Goal: Find contact information: Find contact information

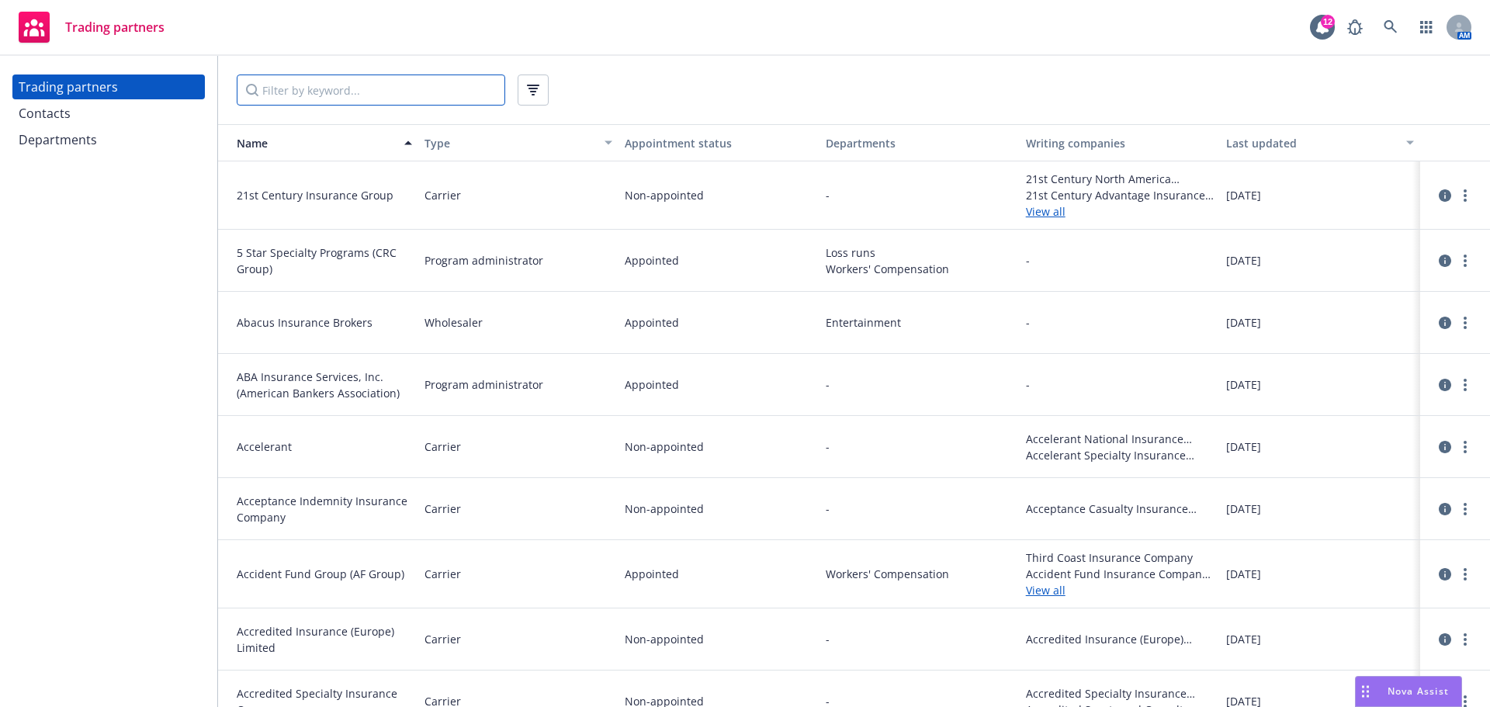
click at [295, 84] on input "Filter by keyword..." at bounding box center [371, 90] width 269 height 31
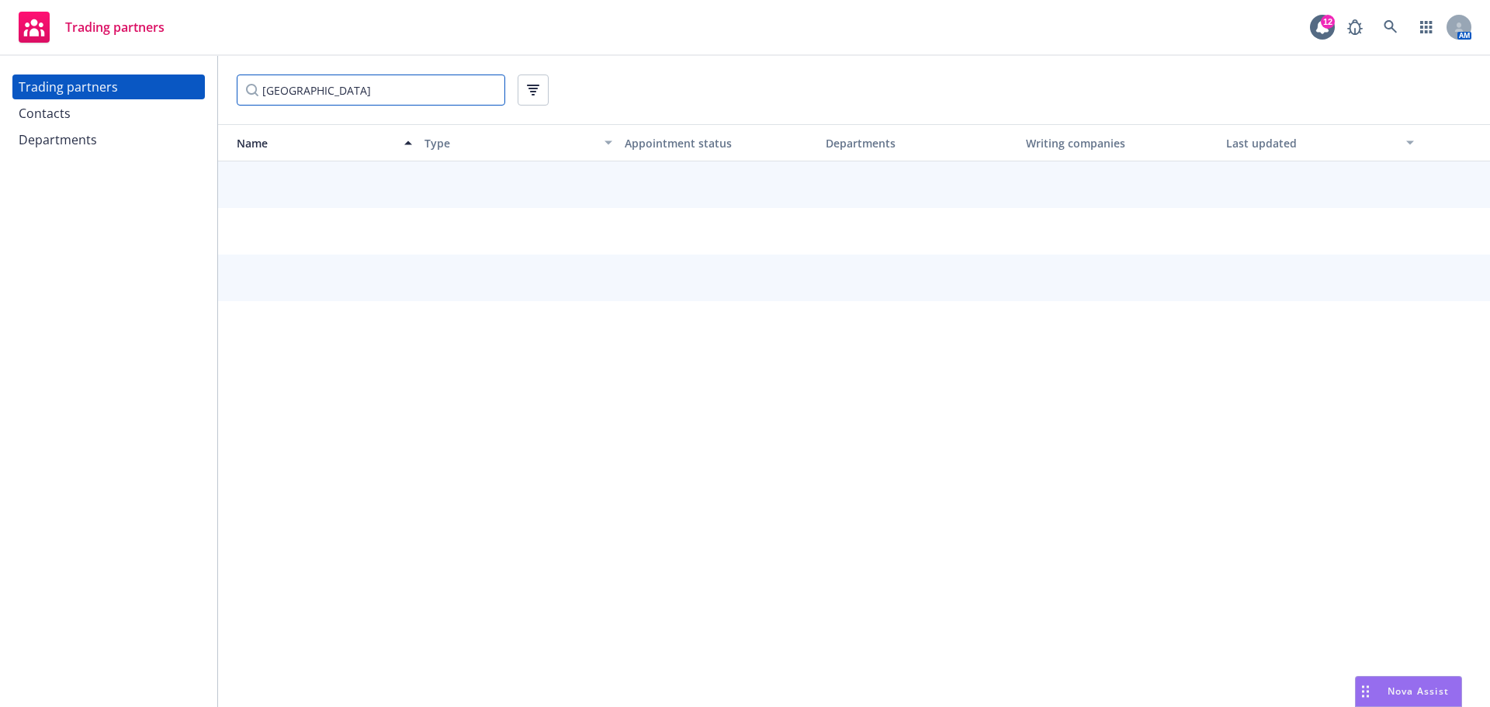
type input "[GEOGRAPHIC_DATA]"
click at [368, 257] on div at bounding box center [854, 246] width 1272 height 171
click at [371, 80] on input "[GEOGRAPHIC_DATA]" at bounding box center [371, 90] width 269 height 31
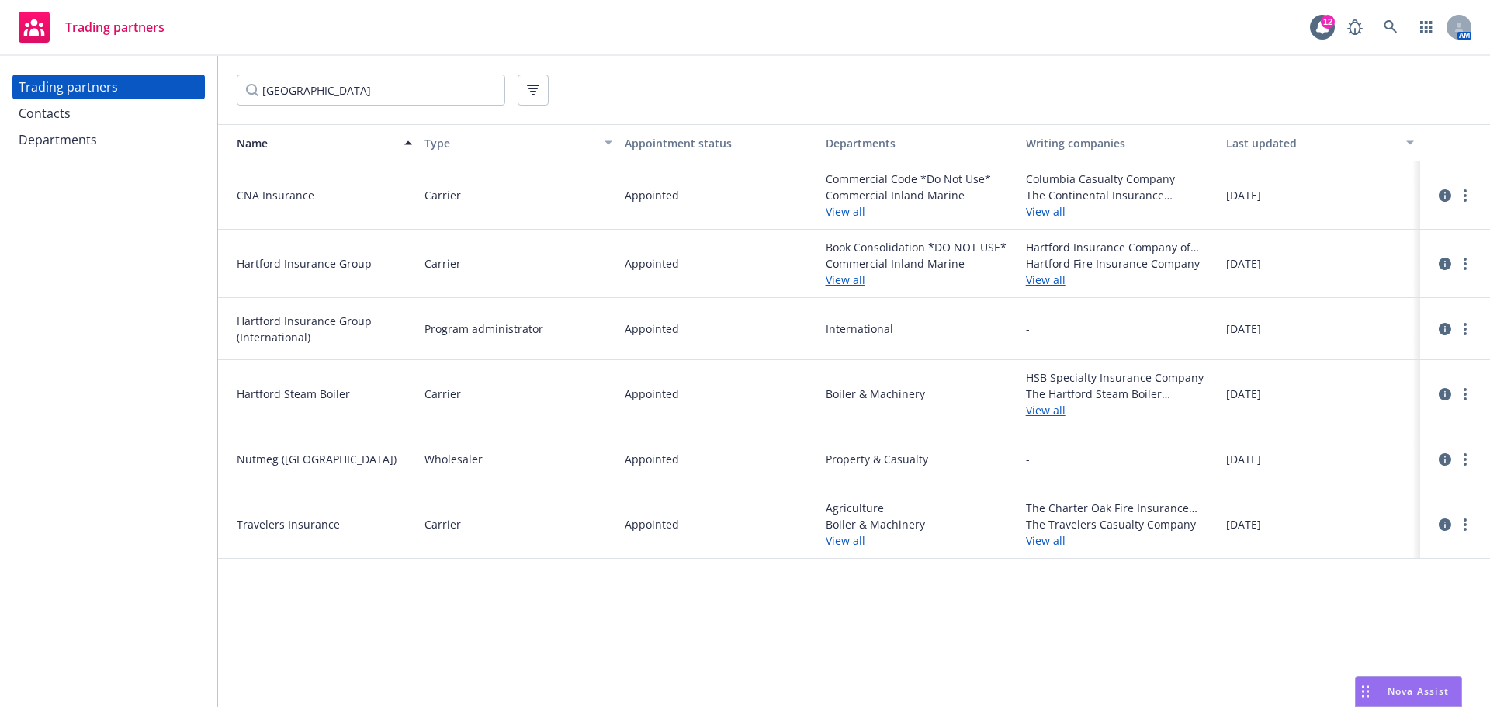
click at [84, 109] on div "Contacts" at bounding box center [109, 113] width 180 height 25
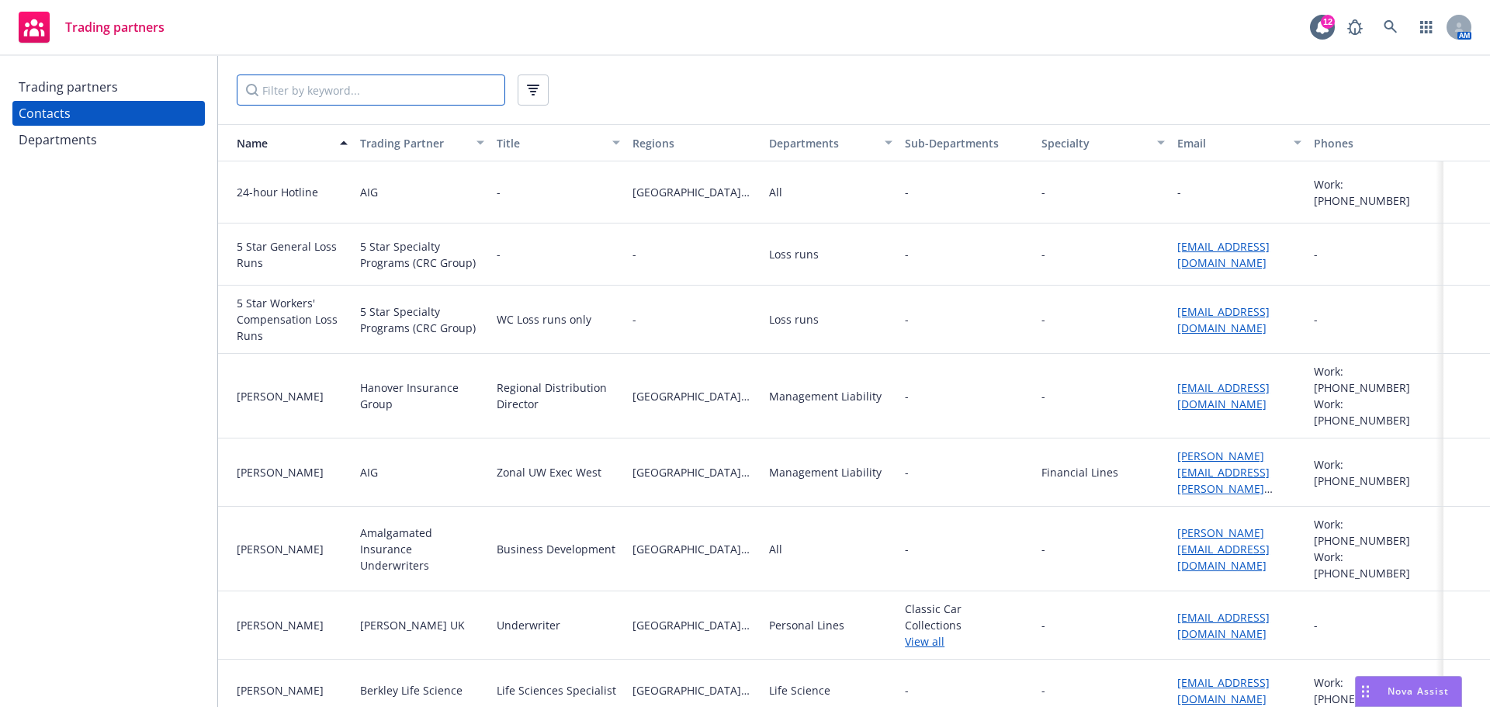
click at [323, 95] on input "Filter by keyword..." at bounding box center [371, 90] width 269 height 31
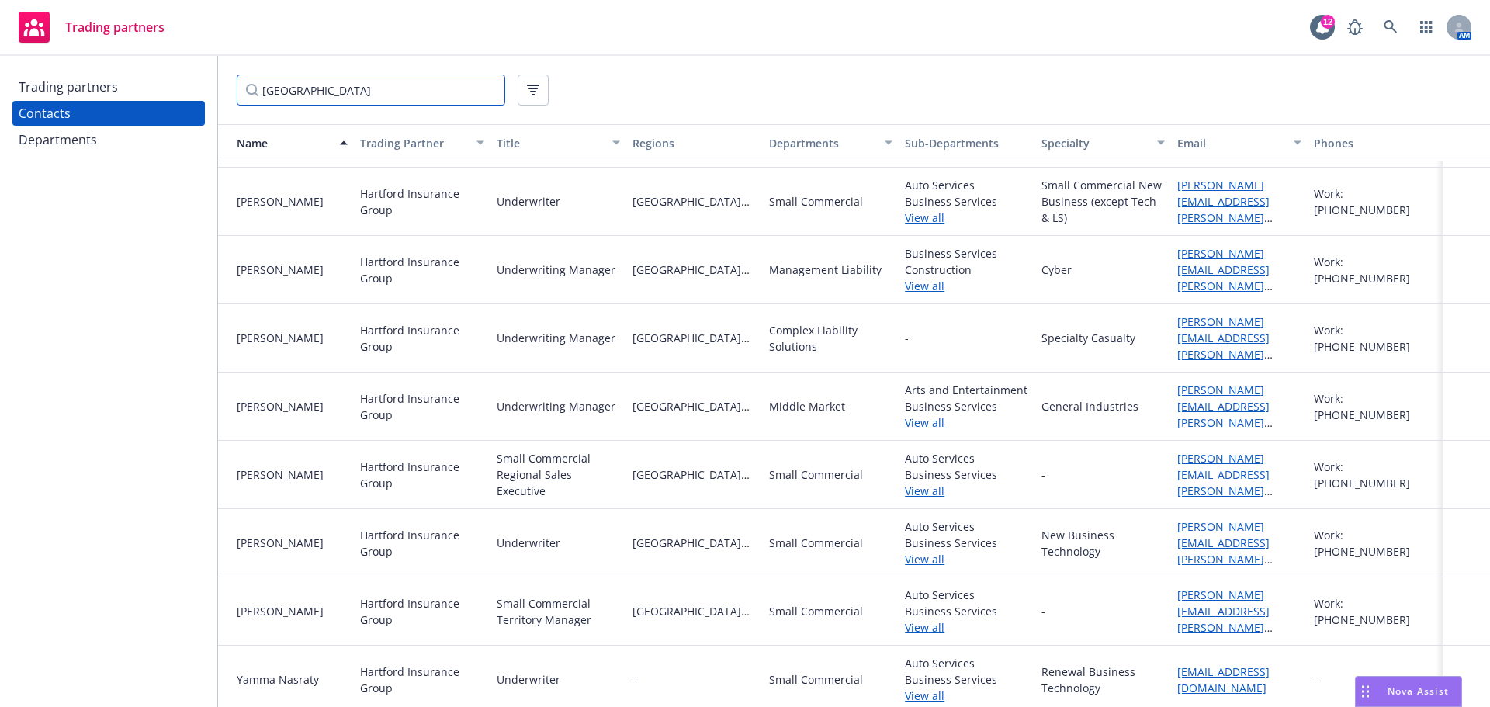
scroll to position [1321, 0]
type input "[GEOGRAPHIC_DATA]"
click at [1182, 462] on link "[PERSON_NAME][EMAIL_ADDRESS][PERSON_NAME][DOMAIN_NAME]" at bounding box center [1224, 482] width 92 height 64
